Goal: Task Accomplishment & Management: Use online tool/utility

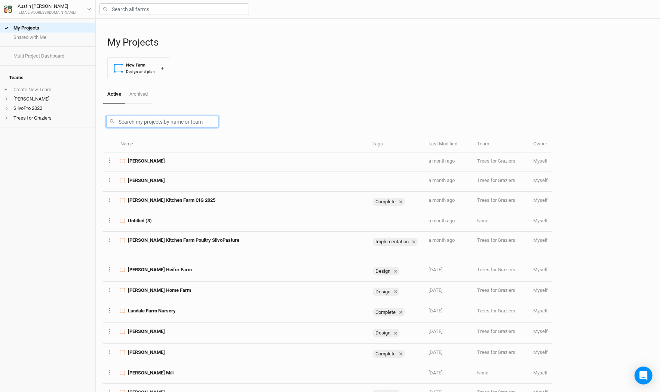
click at [159, 121] on input "text" at bounding box center [162, 122] width 112 height 12
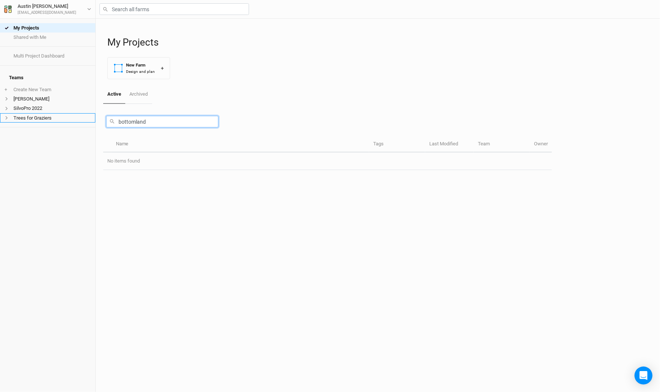
type input "bottomland"
click at [50, 115] on li "Trees for Graziers" at bounding box center [47, 117] width 95 height 9
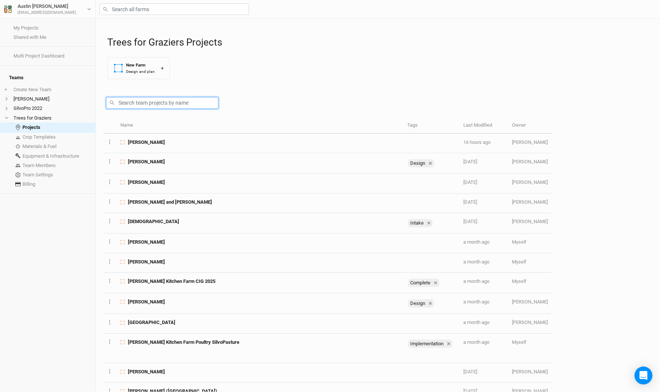
click at [153, 105] on input "text" at bounding box center [162, 103] width 112 height 12
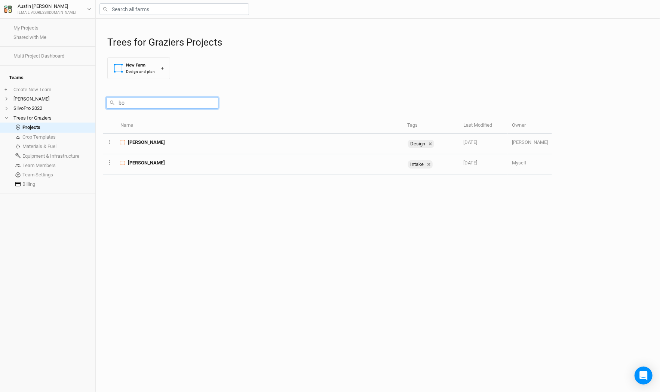
type input "b"
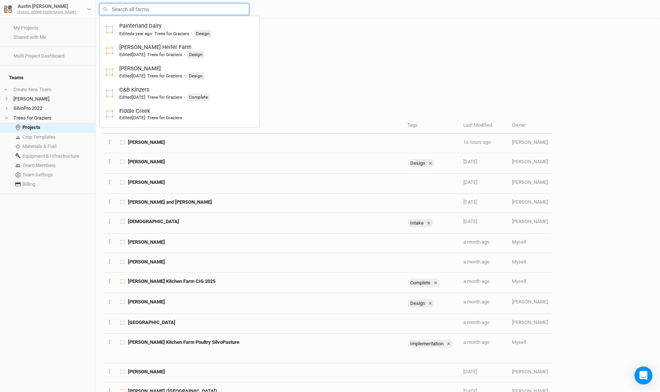
click at [123, 10] on input "text" at bounding box center [174, 9] width 150 height 12
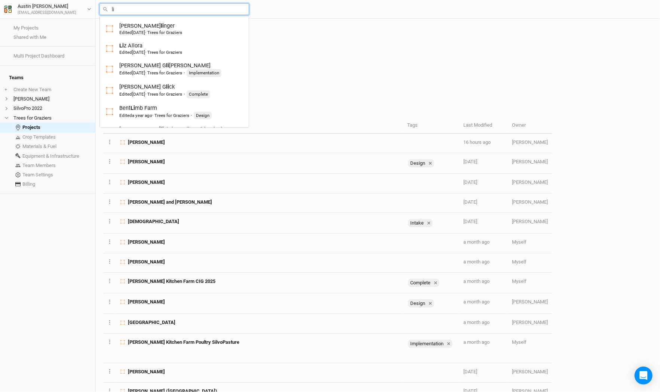
type input "l"
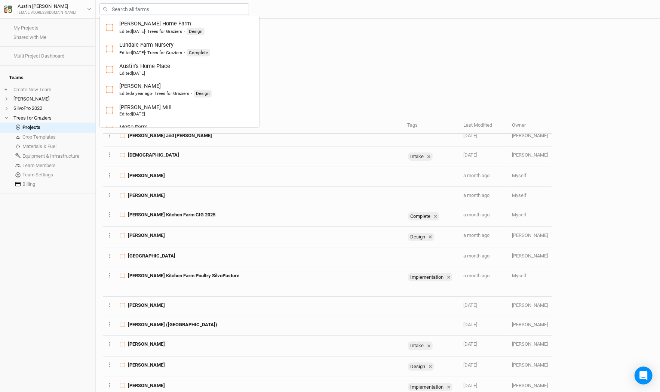
click at [285, 87] on div at bounding box center [327, 101] width 449 height 33
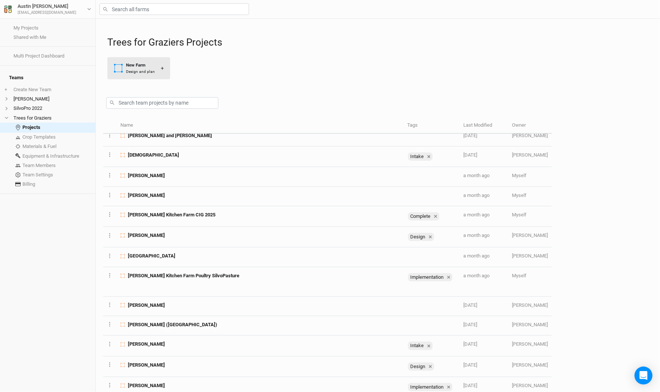
click at [161, 63] on button "New Farm Design and plan +" at bounding box center [138, 68] width 63 height 22
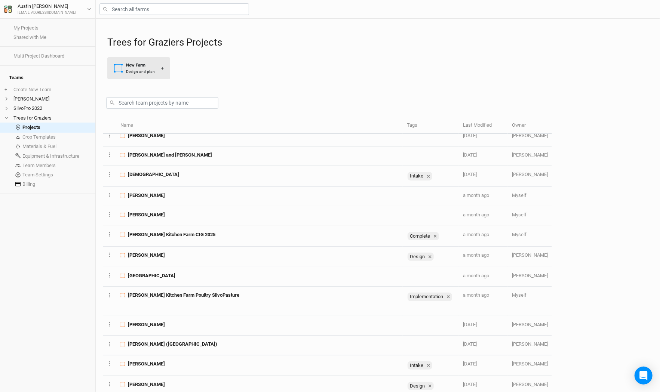
click at [141, 65] on div "New Farm" at bounding box center [140, 65] width 29 height 6
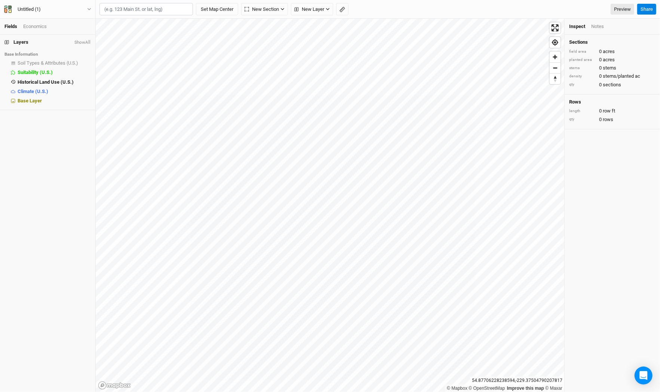
type input "42.271123, -76.17171637"
click at [69, 8] on button "Untitled (1)" at bounding box center [48, 9] width 88 height 8
click at [59, 27] on button "Project Settings" at bounding box center [61, 31] width 59 height 10
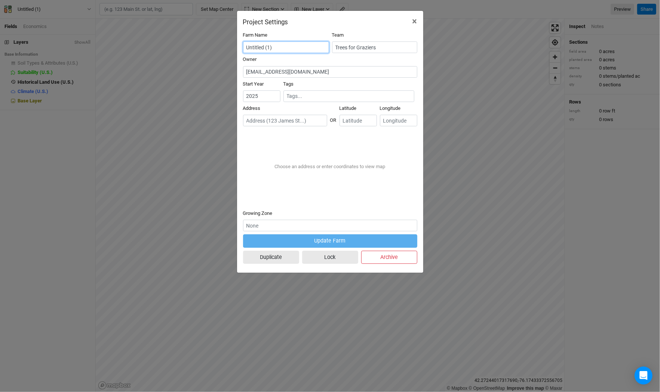
click at [274, 43] on input "Untitled (1)" at bounding box center [286, 47] width 86 height 12
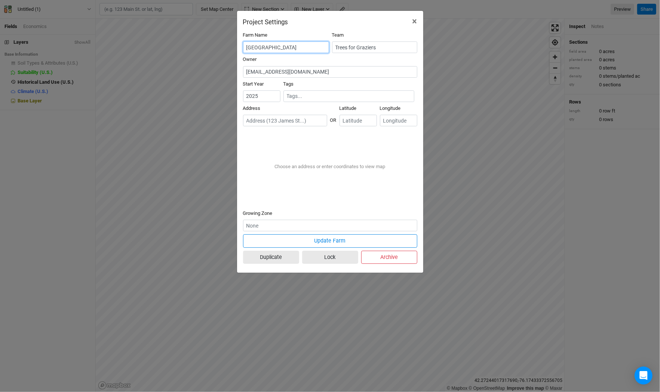
type input "Bottomlands Farm"
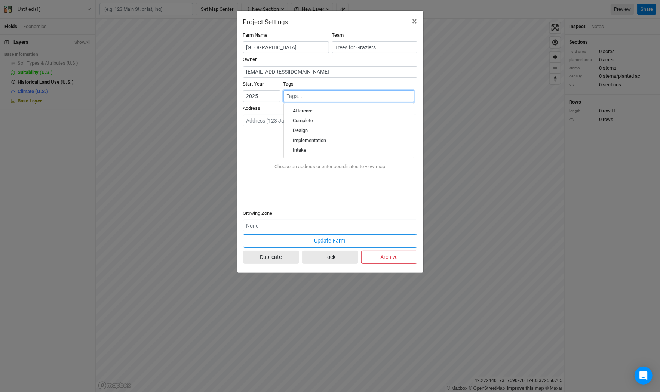
click at [310, 96] on input "text" at bounding box center [349, 96] width 124 height 8
click at [297, 129] on div "Design" at bounding box center [300, 130] width 15 height 7
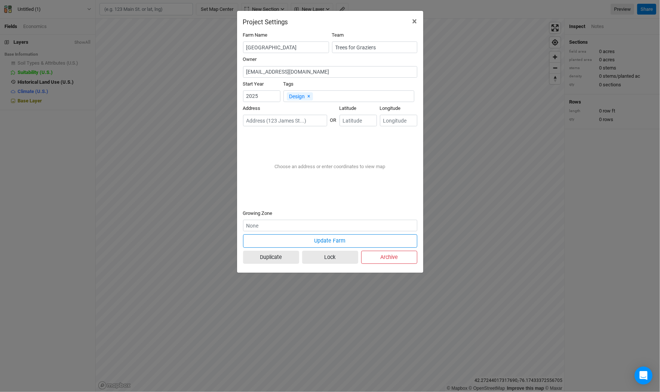
click at [189, 68] on div "Project Settings × Farm Name Bottomlands Farm Team Trees for Graziers Owner aus…" at bounding box center [330, 196] width 660 height 392
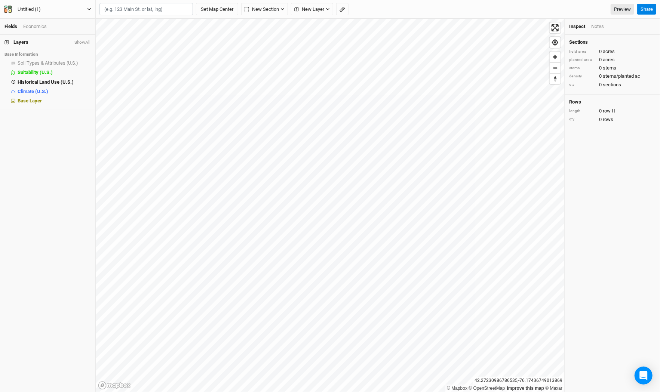
click at [60, 6] on button "Untitled (1)" at bounding box center [48, 9] width 88 height 8
click at [68, 26] on button "Project Settings" at bounding box center [61, 31] width 59 height 10
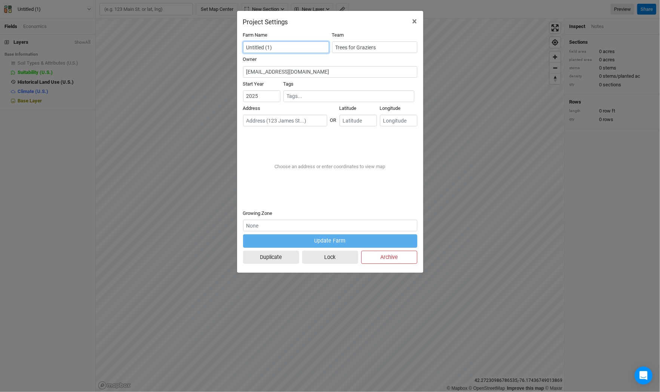
click at [290, 47] on input "Untitled (1)" at bounding box center [286, 47] width 86 height 12
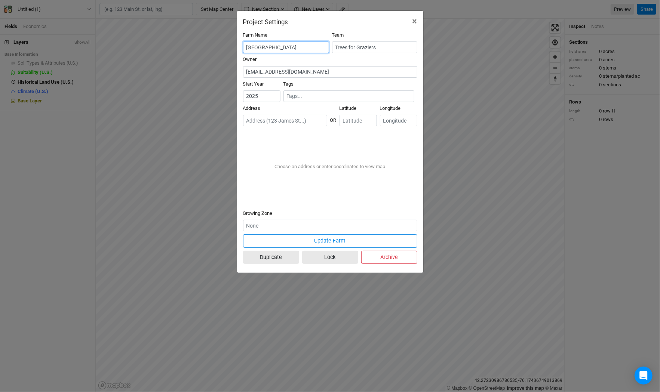
type input "Bottomlands Farm"
click at [304, 97] on input "text" at bounding box center [349, 96] width 124 height 8
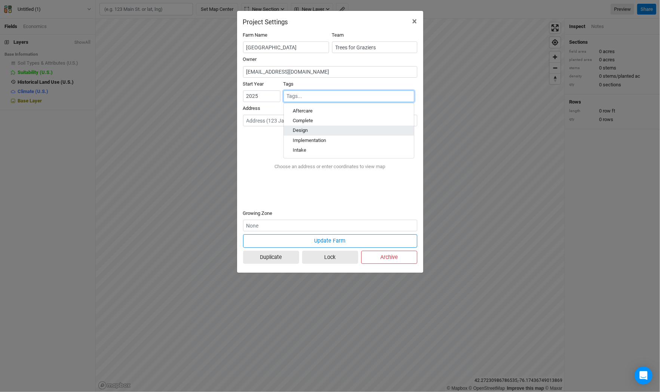
click at [305, 127] on div "Design" at bounding box center [300, 130] width 15 height 7
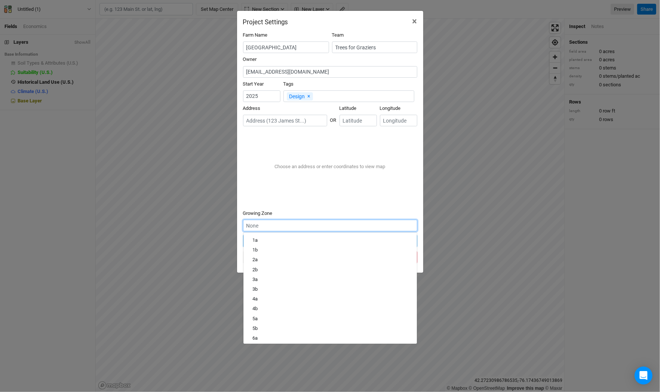
click at [282, 222] on input "text" at bounding box center [330, 226] width 174 height 12
click at [298, 185] on div "Choose an address or enter coordinates to view map" at bounding box center [330, 166] width 174 height 75
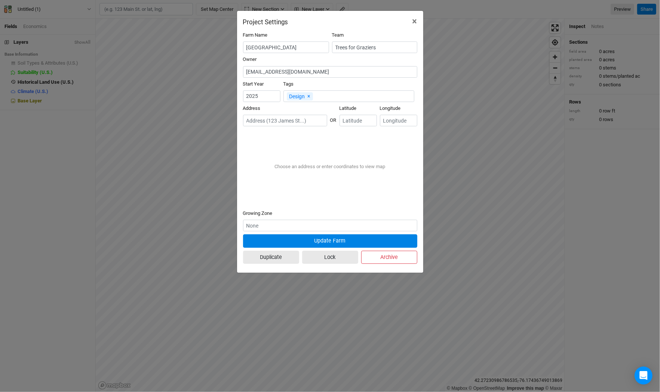
click at [355, 238] on button "Update Farm" at bounding box center [330, 240] width 174 height 13
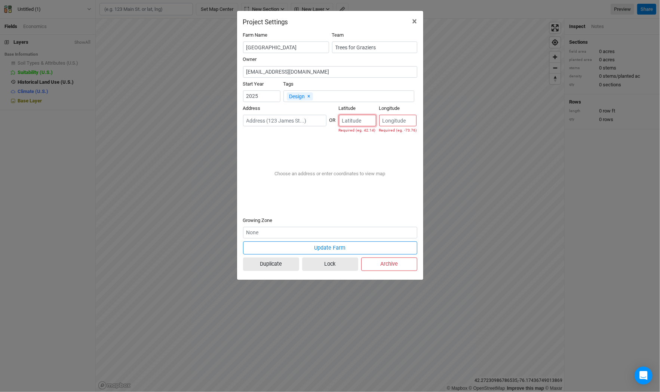
click at [351, 117] on input "number" at bounding box center [357, 121] width 37 height 12
paste input "42.271123"
type input "42.271123"
paste input "number"
click at [383, 119] on input "number" at bounding box center [397, 121] width 37 height 12
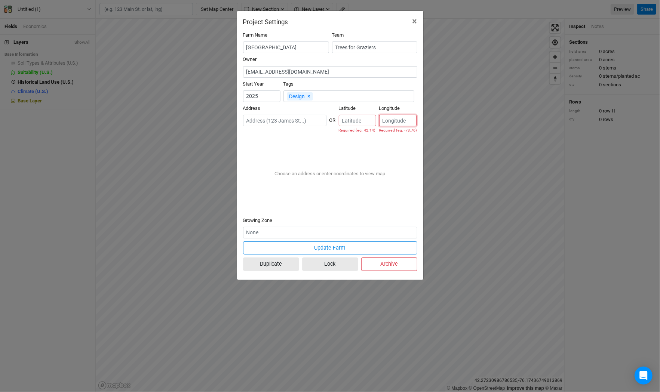
paste input "-76.17171637"
type input "-76.17171637"
click at [353, 119] on input "number" at bounding box center [357, 121] width 37 height 12
paste input "42.271123"
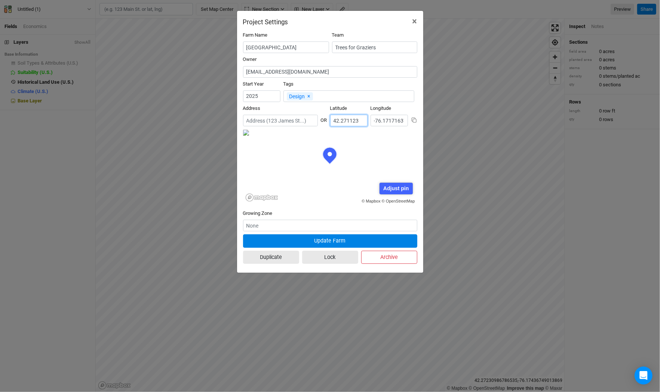
scroll to position [37, 87]
type input "42.271123"
click at [342, 240] on button "Update Farm" at bounding box center [330, 240] width 174 height 13
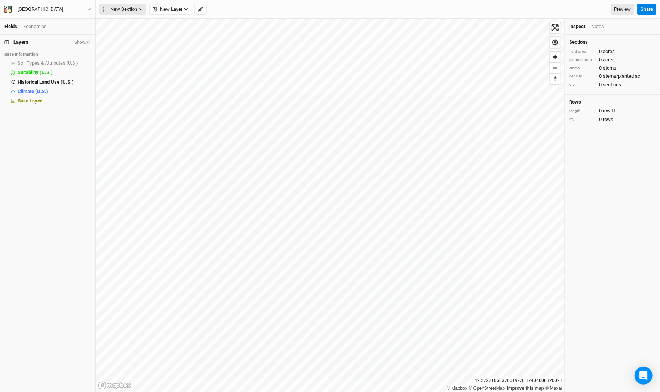
click at [142, 9] on icon "button" at bounding box center [141, 9] width 4 height 4
click at [120, 32] on div "Line" at bounding box center [121, 36] width 12 height 9
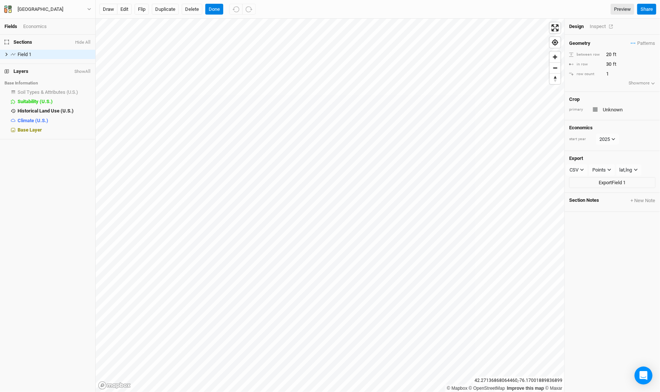
click at [592, 27] on div "Inspect" at bounding box center [602, 26] width 27 height 7
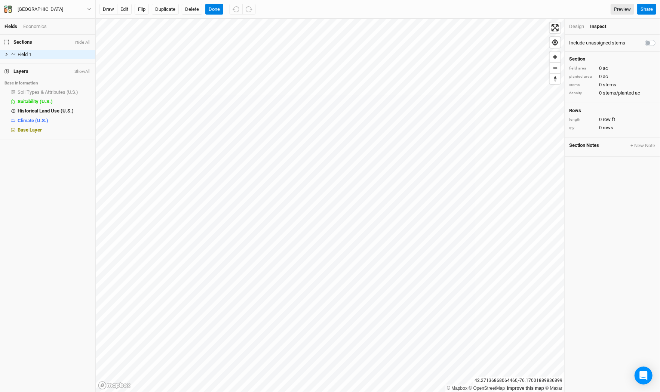
click at [578, 24] on div "Design" at bounding box center [576, 26] width 15 height 7
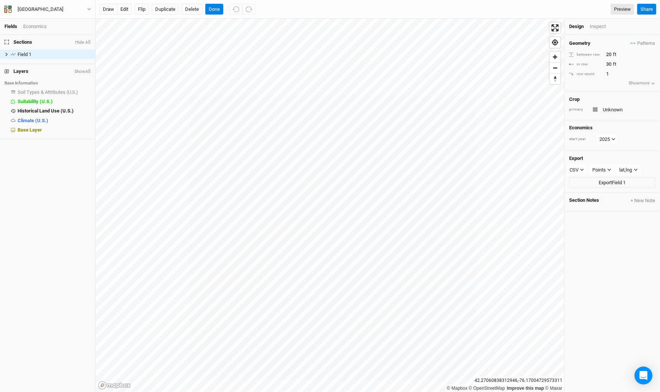
click at [597, 31] on div "Design Inspect" at bounding box center [611, 27] width 95 height 16
click at [598, 27] on div "Inspect" at bounding box center [602, 26] width 27 height 7
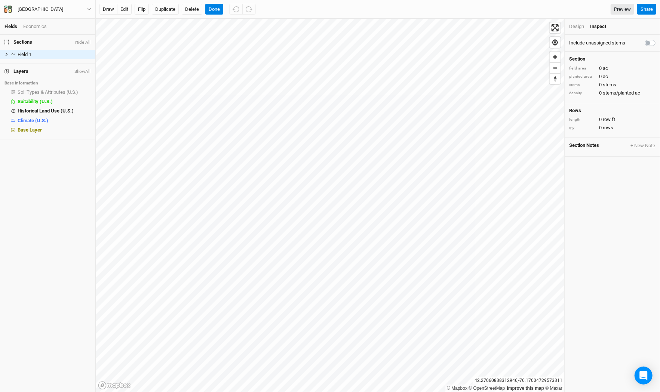
click at [580, 26] on div "Design" at bounding box center [576, 26] width 15 height 7
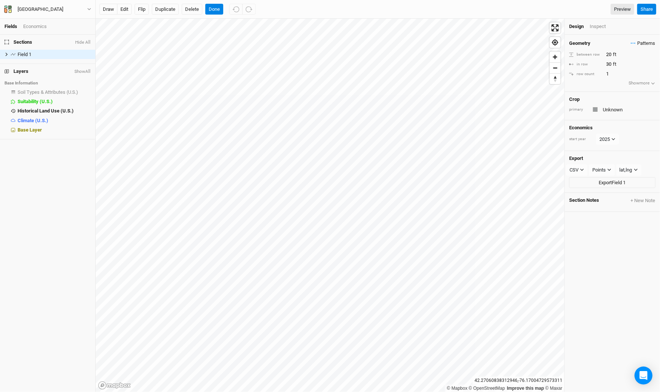
click at [635, 42] on span "Patterns" at bounding box center [643, 43] width 24 height 7
click at [636, 54] on div "＋ New in-row pattern" at bounding box center [627, 57] width 47 height 7
click at [474, 65] on div "button" at bounding box center [474, 65] width 6 height 6
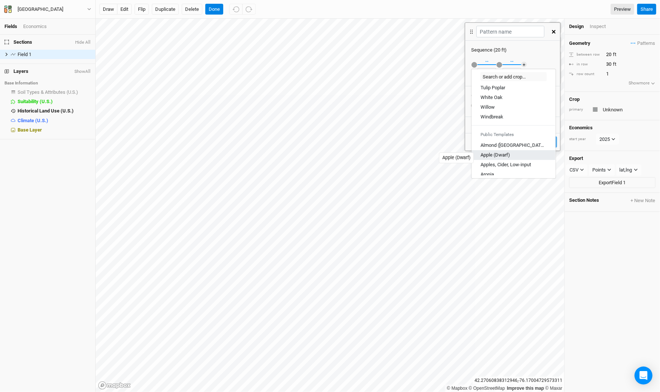
scroll to position [170, 0]
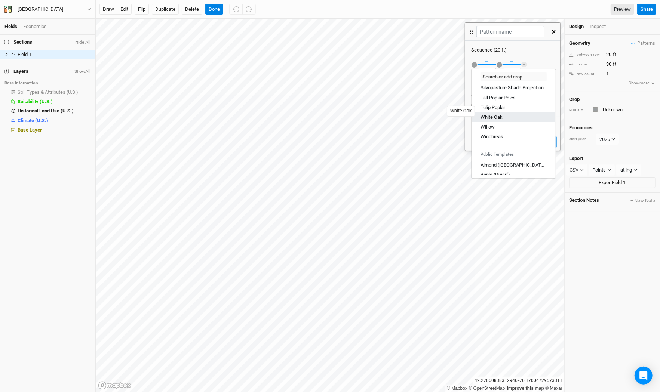
click at [494, 114] on div "White Oak" at bounding box center [491, 117] width 22 height 7
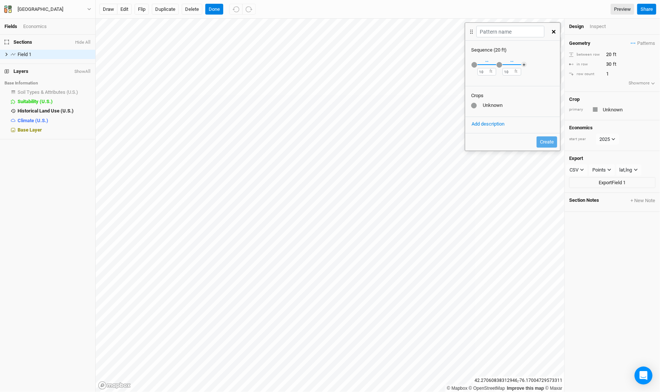
scroll to position [0, 0]
click at [499, 64] on div "button" at bounding box center [499, 65] width 6 height 6
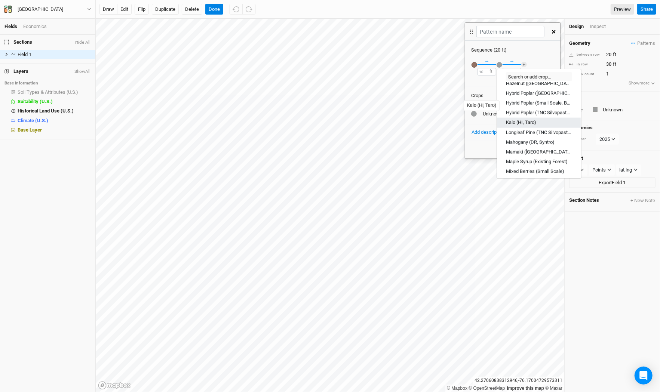
scroll to position [660, 0]
click at [518, 170] on div "Mulberry" at bounding box center [515, 173] width 18 height 7
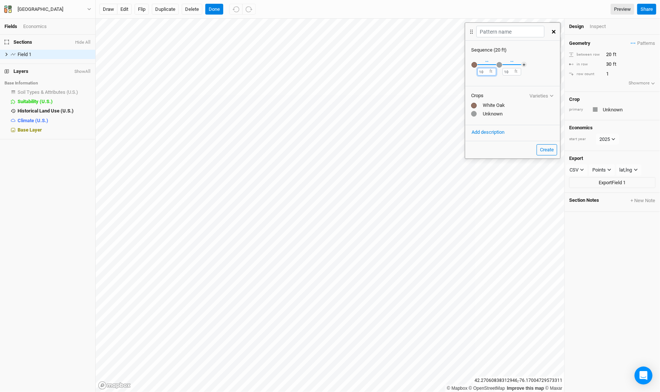
click at [482, 71] on input "10" at bounding box center [486, 71] width 19 height 7
type input "20"
click at [510, 72] on input "10" at bounding box center [511, 71] width 19 height 7
type input "1"
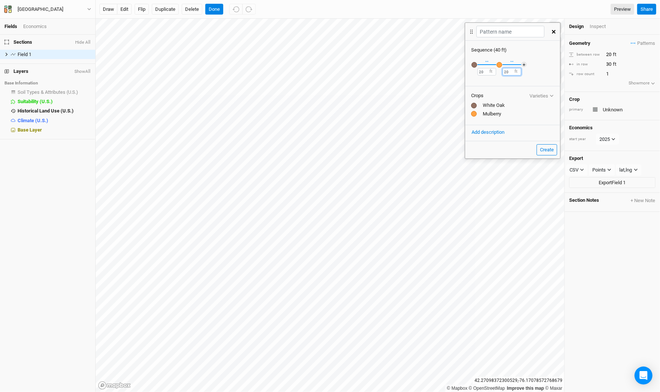
type input "20"
click at [501, 29] on input "text" at bounding box center [510, 32] width 68 height 12
type input "X Mulberry X"
click at [549, 152] on button "Create" at bounding box center [546, 149] width 21 height 11
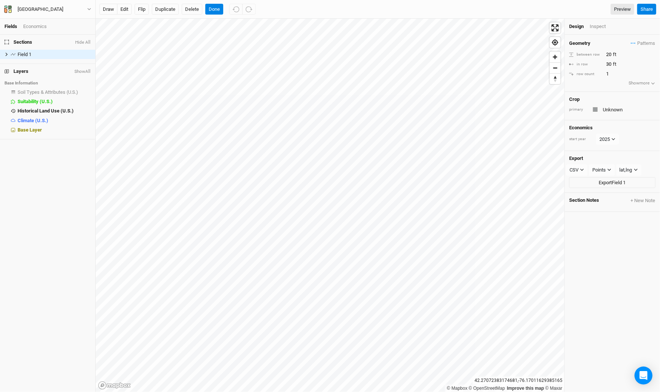
click at [643, 84] on button "Show more" at bounding box center [641, 83] width 27 height 7
click at [610, 66] on input "30" at bounding box center [636, 64] width 65 height 8
type input "20"
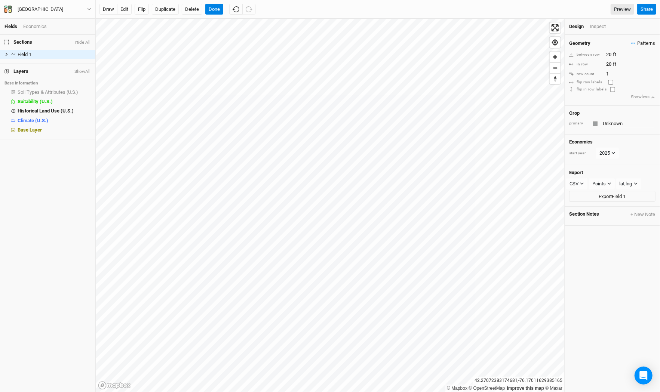
click at [643, 43] on span "Patterns" at bounding box center [643, 43] width 24 height 7
click at [635, 56] on button "X Mulberry X" at bounding box center [616, 57] width 39 height 12
click at [600, 27] on div "Inspect" at bounding box center [602, 26] width 27 height 7
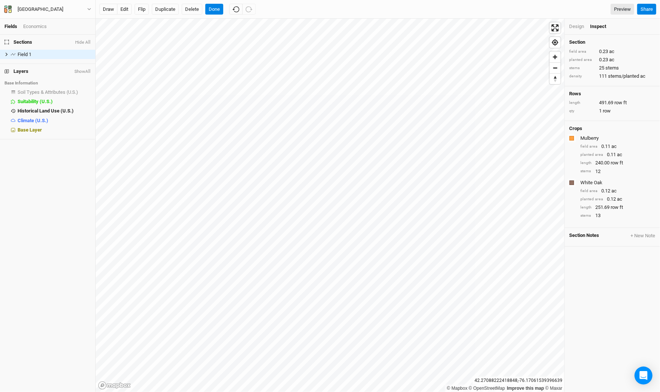
click at [581, 26] on div "Design" at bounding box center [576, 26] width 15 height 7
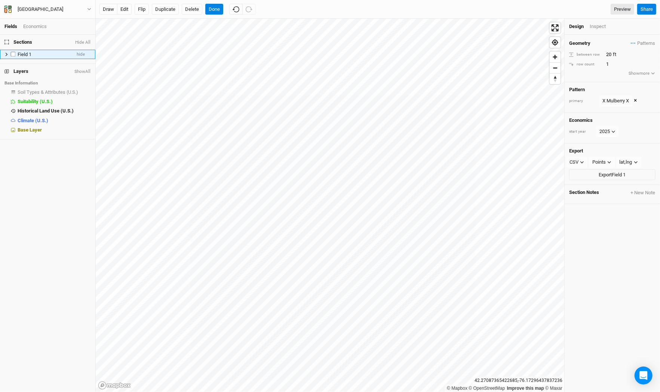
click at [7, 54] on icon at bounding box center [7, 54] width 2 height 3
click at [7, 54] on icon at bounding box center [6, 54] width 3 height 2
click at [7, 54] on icon at bounding box center [7, 54] width 2 height 3
click at [7, 54] on icon at bounding box center [6, 54] width 3 height 2
click at [7, 54] on icon at bounding box center [7, 54] width 2 height 3
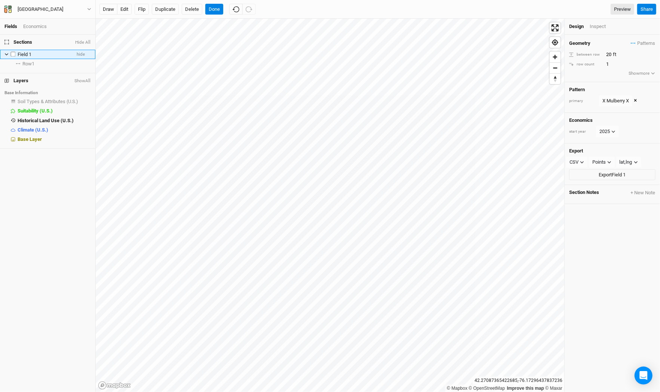
click at [28, 54] on span "Field 1" at bounding box center [25, 55] width 14 height 6
click at [26, 53] on span "Field 1" at bounding box center [25, 55] width 14 height 6
click at [620, 11] on link "Preview" at bounding box center [622, 9] width 24 height 11
click at [644, 41] on span "Patterns" at bounding box center [643, 43] width 24 height 7
click at [645, 57] on button "view" at bounding box center [645, 57] width 21 height 12
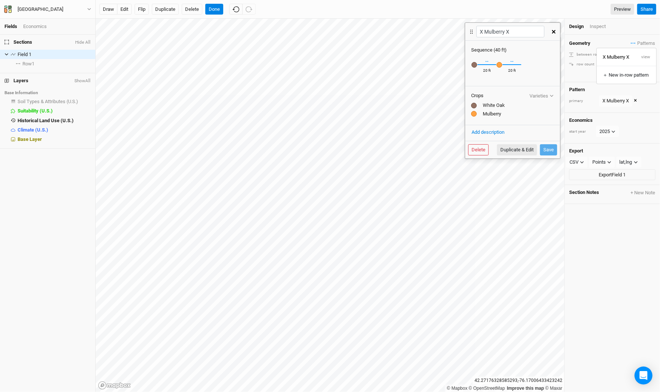
click at [483, 104] on div "White Oak" at bounding box center [512, 105] width 83 height 7
click at [489, 104] on div "White Oak" at bounding box center [512, 105] width 83 height 7
click at [474, 64] on div "White Oak Recently Used White Oak Team" at bounding box center [474, 64] width 6 height 7
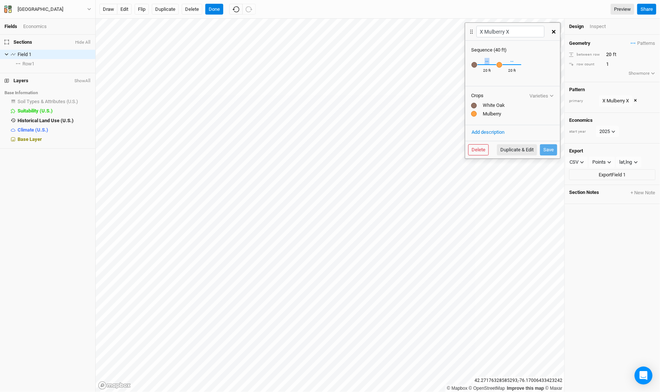
click at [474, 64] on div "White Oak Recently Used White Oak Team" at bounding box center [474, 64] width 6 height 7
click at [551, 95] on icon "button" at bounding box center [551, 96] width 3 height 2
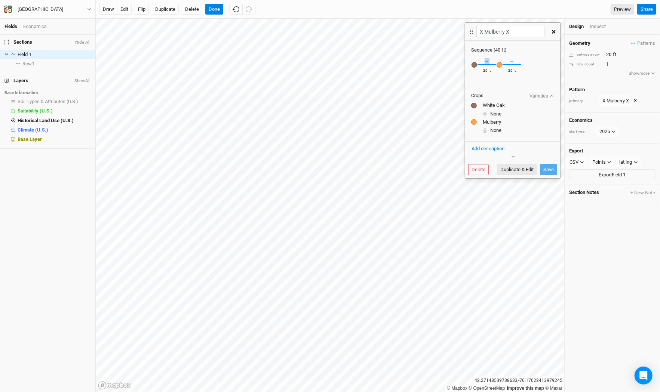
click at [551, 95] on icon "button" at bounding box center [551, 96] width 4 height 4
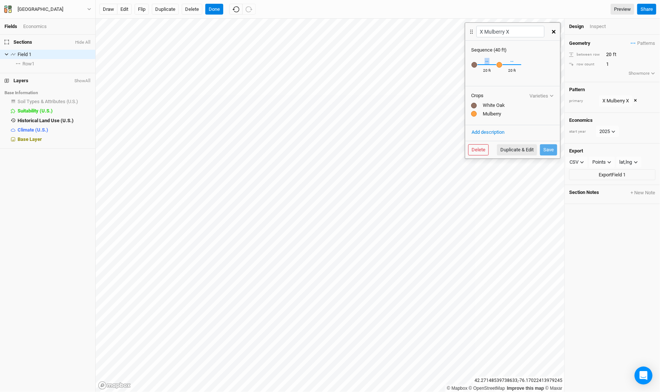
click at [551, 95] on icon "button" at bounding box center [551, 96] width 3 height 2
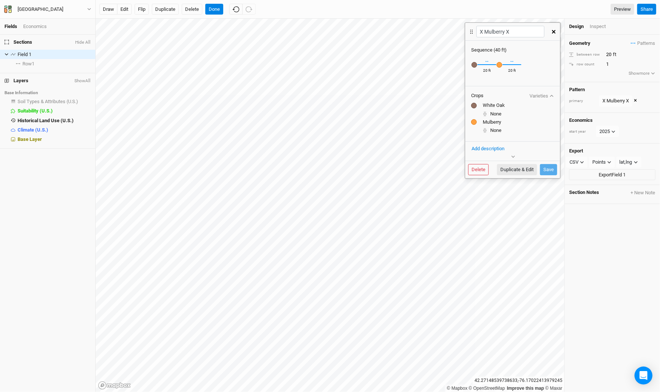
click at [512, 163] on div "Delete Duplicate & Edit Save" at bounding box center [512, 170] width 95 height 18
click at [512, 167] on button "Duplicate & Edit" at bounding box center [517, 169] width 40 height 11
type input "X Mulberry X 2"
click at [494, 104] on div "White Oak" at bounding box center [512, 105] width 83 height 7
click at [503, 113] on input "text" at bounding box center [522, 115] width 64 height 9
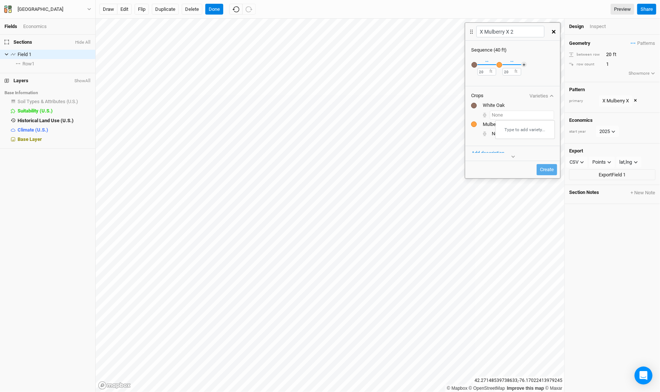
click at [503, 113] on input "text" at bounding box center [522, 115] width 64 height 9
click at [477, 101] on div "Crops Varieties White Oak Mulberry" at bounding box center [512, 116] width 95 height 60
click at [468, 104] on div "Crops Varieties White Oak Mulberry" at bounding box center [512, 116] width 95 height 60
click at [475, 63] on div "button" at bounding box center [474, 65] width 6 height 6
click at [503, 76] on input "text" at bounding box center [513, 76] width 66 height 9
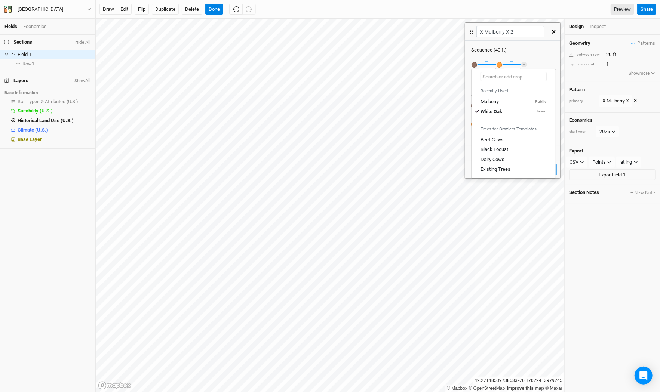
click at [503, 76] on input "text" at bounding box center [513, 76] width 66 height 9
type input "Burr oak"
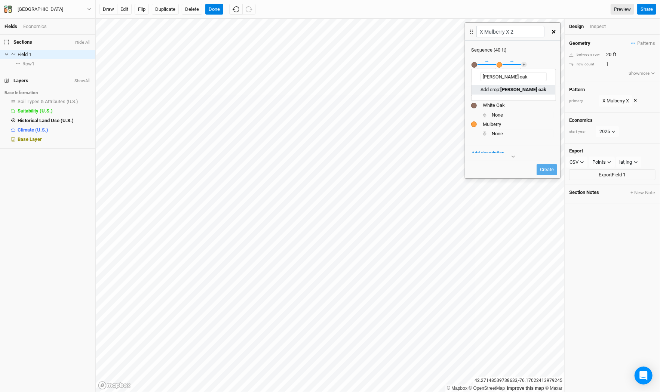
click at [513, 92] on mark "Burr oak" at bounding box center [523, 90] width 46 height 6
click at [525, 63] on button "＋" at bounding box center [524, 65] width 6 height 6
click at [525, 63] on div "button" at bounding box center [524, 65] width 6 height 6
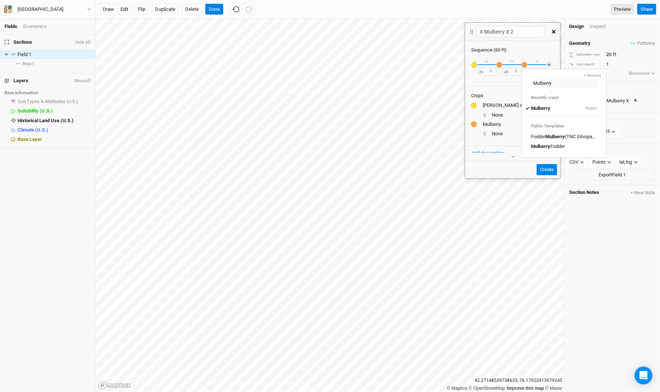
click at [589, 74] on button "× Remove" at bounding box center [592, 75] width 27 height 7
click at [523, 62] on button "＋" at bounding box center [524, 65] width 6 height 6
click at [525, 64] on div "button" at bounding box center [524, 65] width 6 height 6
click at [540, 87] on input "text" at bounding box center [564, 83] width 66 height 9
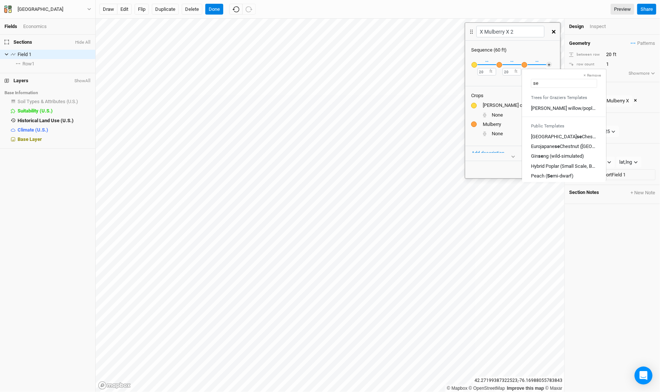
type input "s"
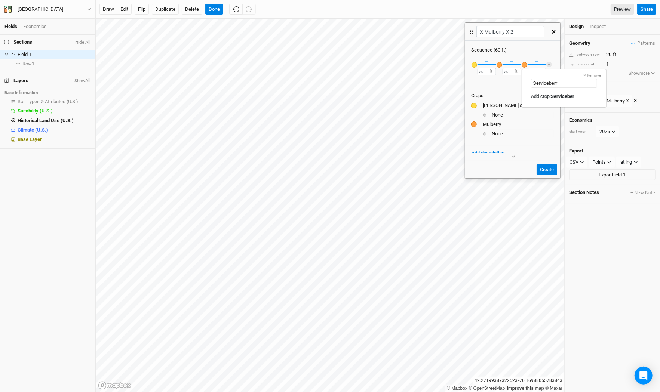
type input "Serviceberry"
click at [560, 98] on mark "Serviceberry" at bounding box center [565, 96] width 28 height 6
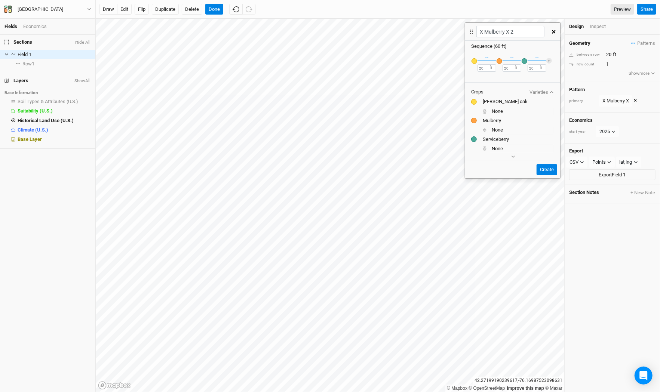
scroll to position [3, 0]
click at [549, 59] on button "＋" at bounding box center [549, 61] width 6 height 6
click at [551, 61] on div "button" at bounding box center [549, 62] width 6 height 6
click at [557, 79] on input "text" at bounding box center [589, 80] width 66 height 9
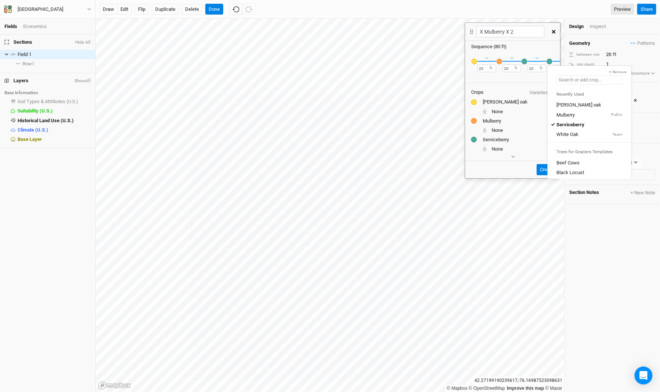
click at [557, 79] on input "text" at bounding box center [589, 80] width 66 height 9
click at [564, 113] on div "Mulberry" at bounding box center [565, 114] width 18 height 7
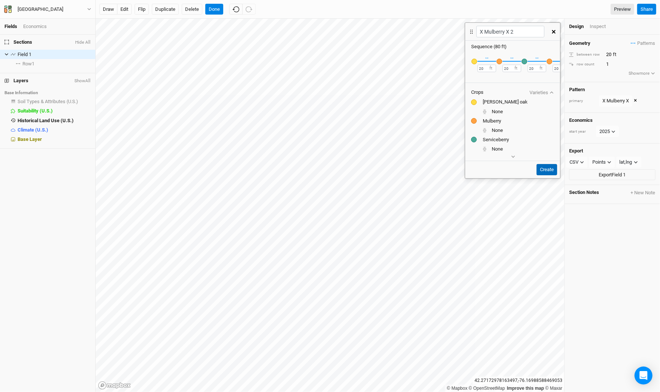
click at [543, 168] on button "Create" at bounding box center [546, 169] width 21 height 11
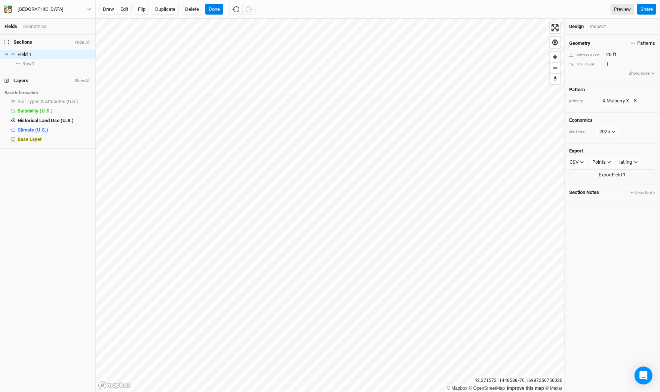
click at [652, 41] on span "Patterns" at bounding box center [643, 43] width 24 height 7
click at [621, 69] on button "X Mulberry X 2" at bounding box center [613, 69] width 43 height 12
click at [603, 24] on div "Inspect" at bounding box center [602, 26] width 27 height 7
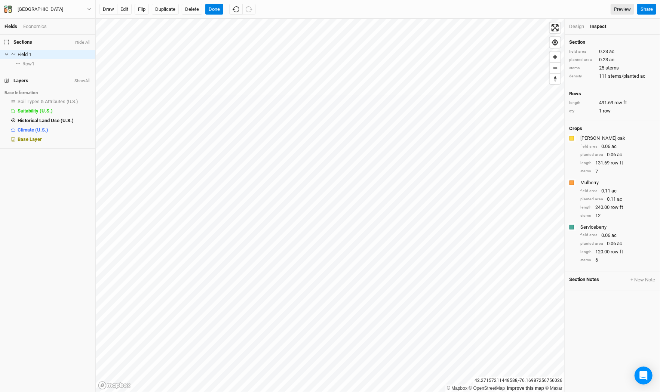
scroll to position [0, 0]
click at [219, 5] on button "Done" at bounding box center [214, 9] width 18 height 11
click at [126, 9] on button "edit" at bounding box center [124, 9] width 15 height 11
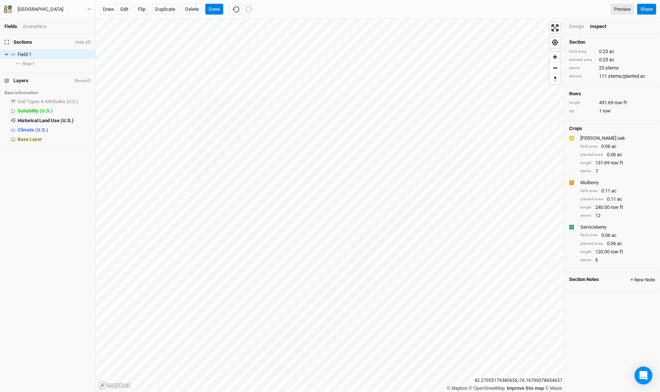
click at [644, 277] on button "+ New Note" at bounding box center [642, 280] width 25 height 7
click at [440, 322] on input "text" at bounding box center [478, 326] width 164 height 15
click at [420, 326] on input "Single Row Silvopasture" at bounding box center [478, 326] width 164 height 15
type input "Single-Row Silvopasture"
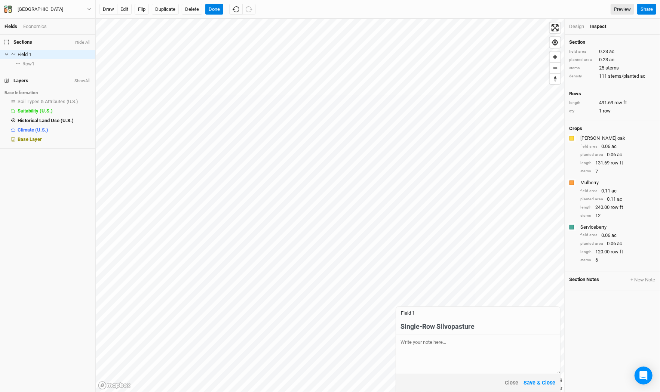
click at [440, 344] on textarea at bounding box center [478, 354] width 164 height 39
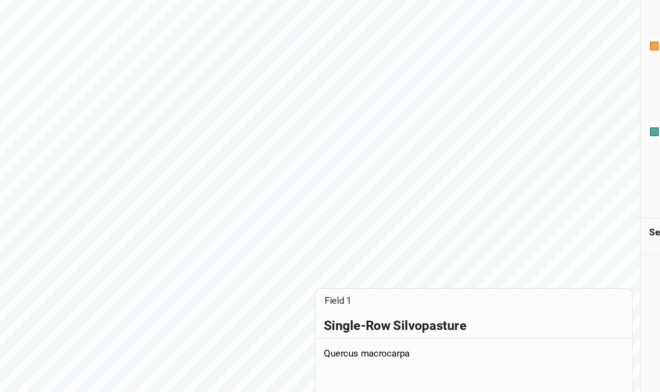
click at [396, 335] on textarea "Quercus macrocarpa" at bounding box center [478, 354] width 164 height 39
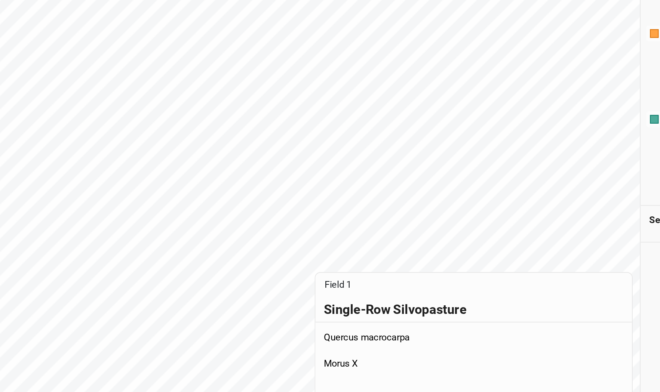
paste textarea "Amelanchier arborea"
type textarea "Quercus macrocarpa Morus X Amelanchier arborea?"
click at [400, 322] on div "Single-Row Silvopasture" at bounding box center [477, 326] width 155 height 8
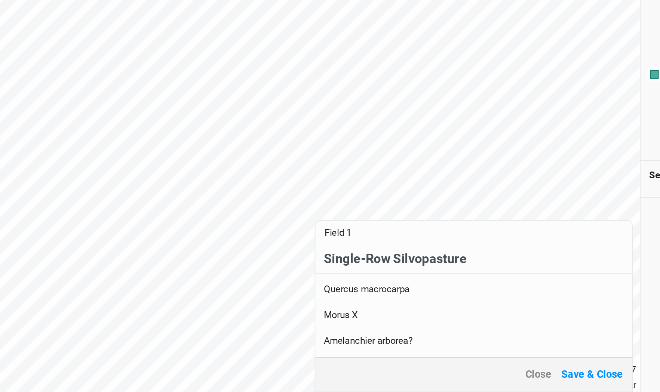
click at [400, 335] on div "Quercus macrocarpa Morus X Amelanchier arborea?" at bounding box center [477, 352] width 155 height 34
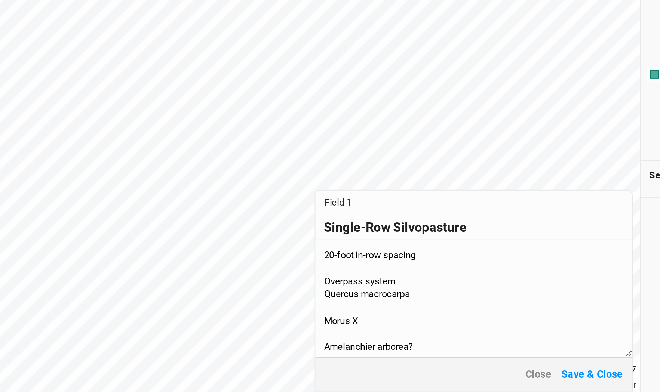
click at [396, 313] on textarea "20-foot in-row spacing Overpass system Quercus macrocarpa Morus X Amelanchier a…" at bounding box center [478, 343] width 164 height 61
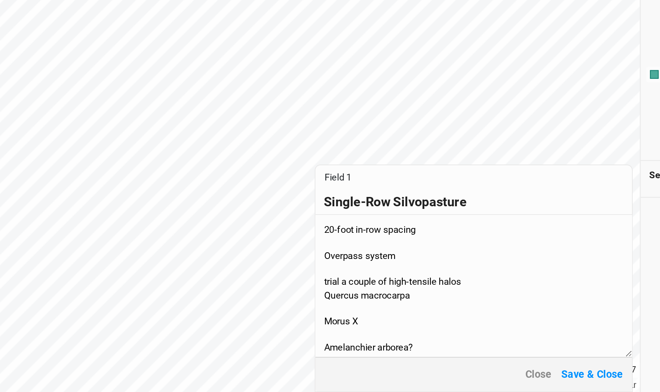
click at [396, 300] on textarea "20-foot in-row spacing Overpass system trial a couple of high-tensile halos Que…" at bounding box center [478, 337] width 164 height 74
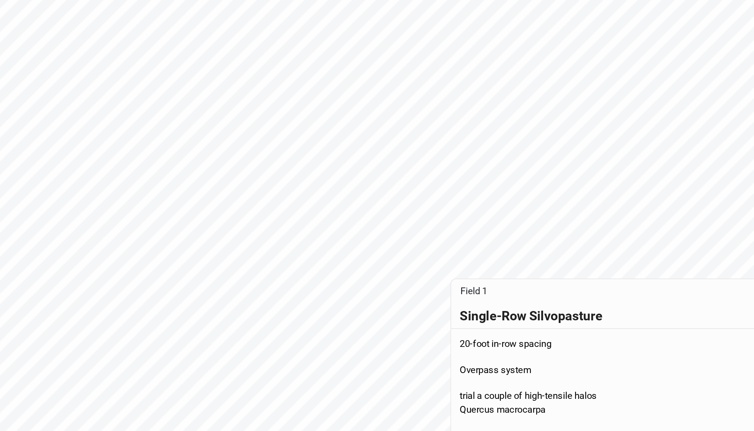
click at [244, 134] on div "© Mapbox © OpenStreetMap Improve this map © Maxar 42.27013598965686 , -76.16964…" at bounding box center [425, 225] width 658 height 412
click at [466, 313] on div "Field 1 Single-Row Silvopasture" at bounding box center [560, 325] width 188 height 25
click at [466, 339] on textarea "20-foot in-row spacing Overpass system trial a couple of high-tensile halos Que…" at bounding box center [560, 376] width 188 height 74
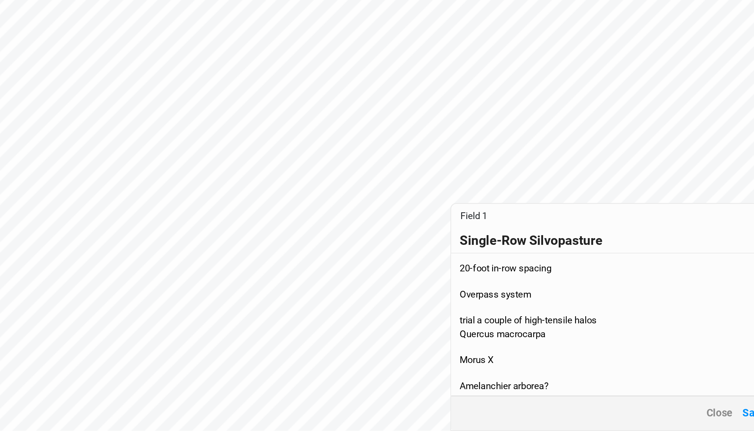
scroll to position [0, 0]
click at [466, 339] on textarea "20-foot in-row spacing Overpass system trial a couple of high-tensile halos Que…" at bounding box center [560, 376] width 188 height 74
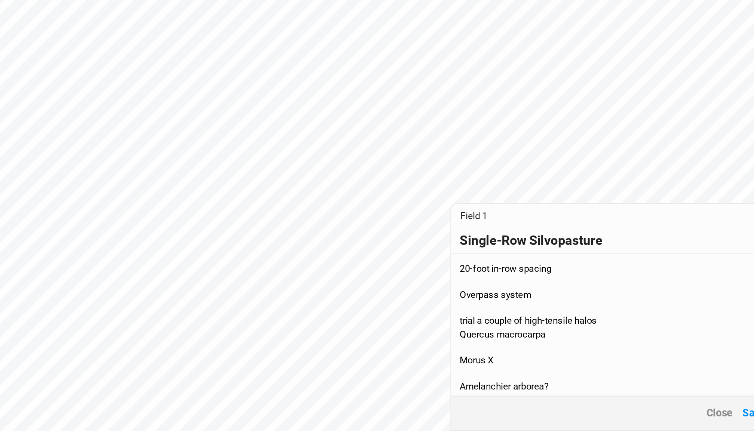
click at [466, 339] on textarea "20-foot in-row spacing Overpass system trial a couple of high-tensile halos Que…" at bounding box center [560, 376] width 188 height 74
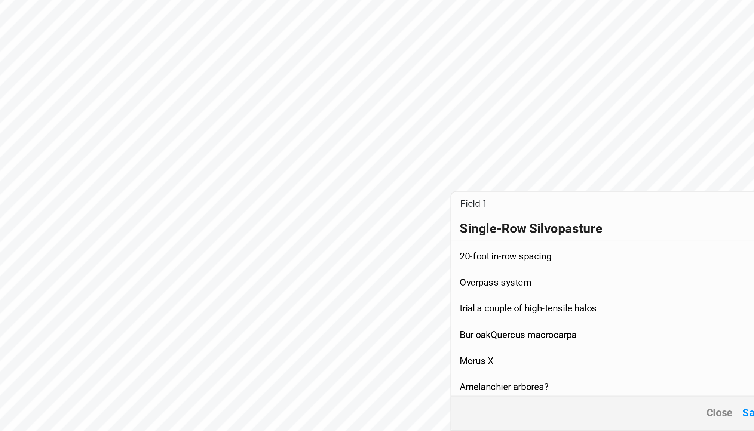
click at [466, 333] on textarea "20-foot in-row spacing Overpass system trial a couple of high-tensile halos Bur…" at bounding box center [560, 373] width 188 height 80
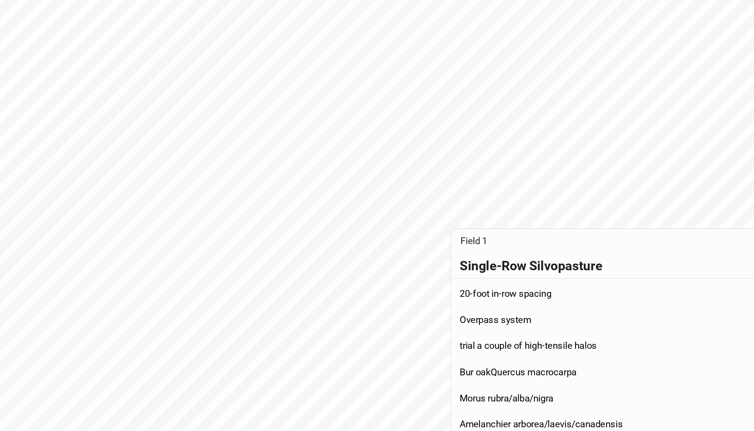
click at [466, 333] on textarea "20-foot in-row spacing Overpass system trial a couple of high-tensile halos Bur…" at bounding box center [560, 373] width 188 height 80
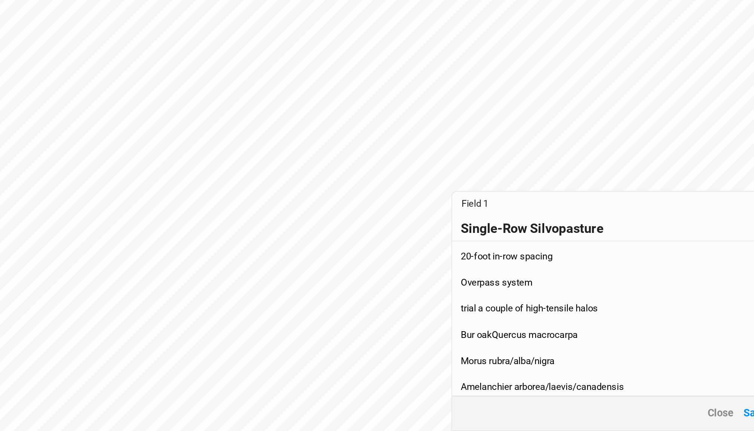
click at [466, 333] on textarea "20-foot in-row spacing Overpass system trial a couple of high-tensile halos Bur…" at bounding box center [560, 373] width 188 height 80
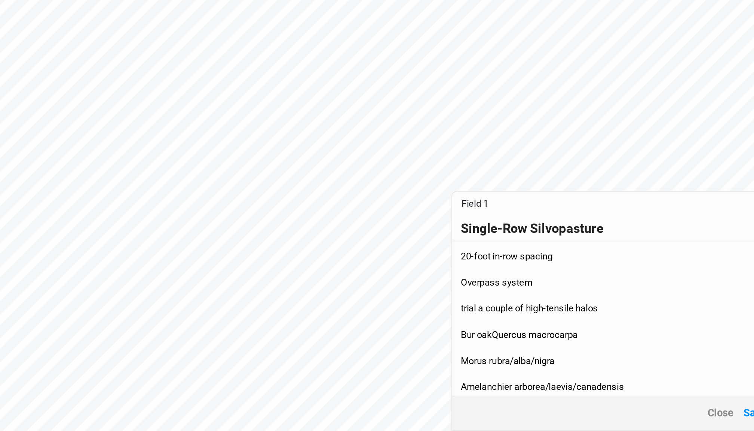
click at [466, 333] on textarea "20-foot in-row spacing Overpass system trial a couple of high-tensile halos Bur…" at bounding box center [560, 373] width 188 height 80
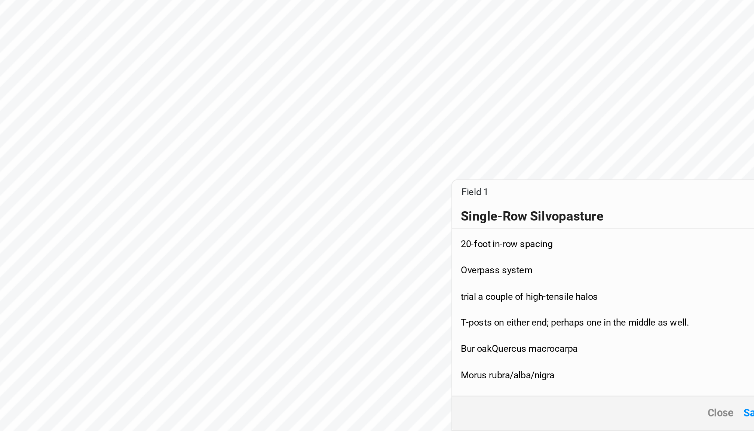
type textarea "20-foot in-row spacing Overpass system trial a couple of high-tensile halos T-p…"
click at [248, 79] on div "© Mapbox © OpenStreetMap Improve this map © Maxar 42.26994863067316 , -76.16720…" at bounding box center [425, 225] width 658 height 412
